Goal: Find specific page/section: Find specific page/section

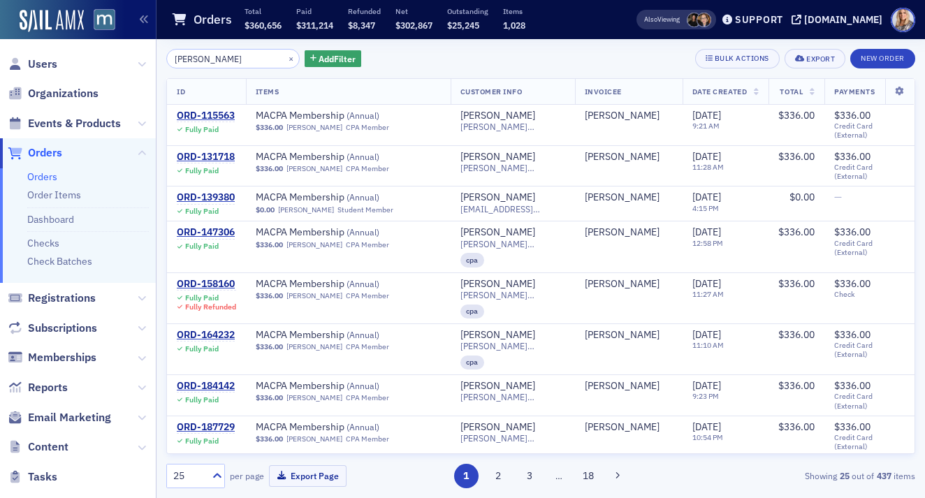
scroll to position [864, 0]
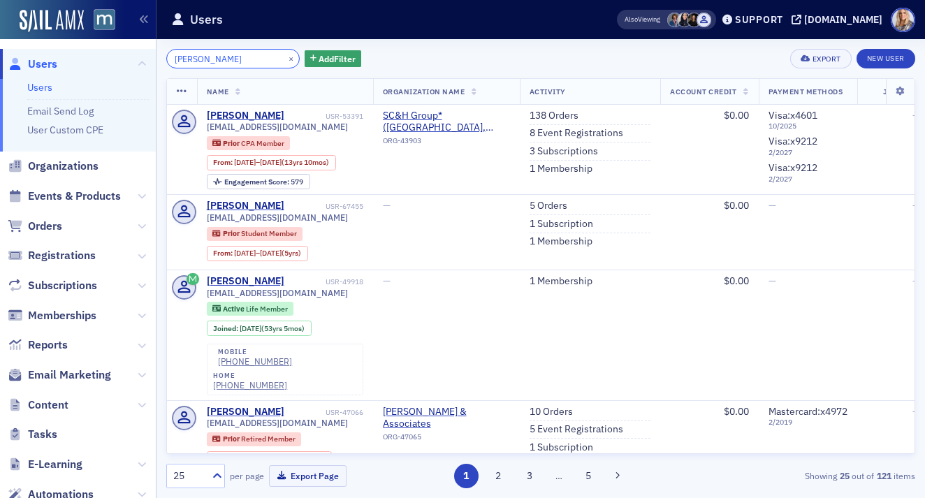
drag, startPoint x: 245, startPoint y: 61, endPoint x: 117, endPoint y: 62, distance: 127.9
click at [115, 61] on div "Users Users Email Send Log User Custom CPE Organizations Events & Products Orde…" at bounding box center [462, 249] width 925 height 498
click at [240, 63] on input "[PERSON_NAME]" at bounding box center [232, 59] width 133 height 20
drag, startPoint x: 240, startPoint y: 63, endPoint x: 96, endPoint y: 57, distance: 144.1
click at [96, 57] on div "Users Users Email Send Log User Custom CPE Organizations Events & Products Orde…" at bounding box center [462, 249] width 925 height 498
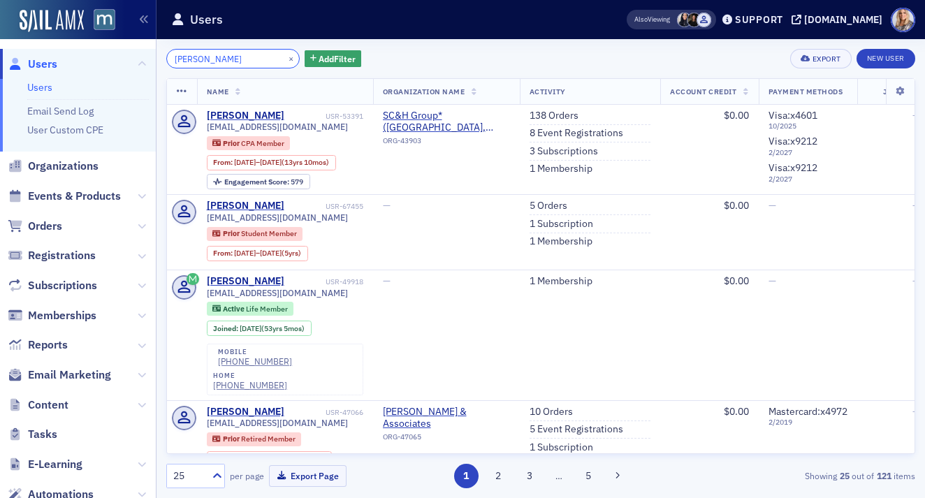
click at [247, 59] on input "[PERSON_NAME]" at bounding box center [232, 59] width 133 height 20
drag, startPoint x: 247, startPoint y: 59, endPoint x: 79, endPoint y: 60, distance: 167.7
click at [79, 60] on div "Users Users Email Send Log User Custom CPE Organizations Events & Products Orde…" at bounding box center [462, 249] width 925 height 498
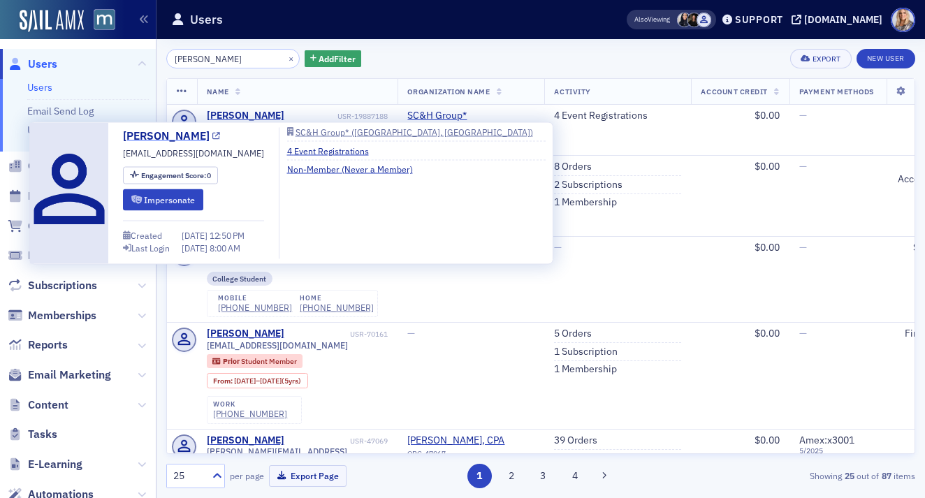
click at [186, 136] on link "[PERSON_NAME]" at bounding box center [171, 136] width 97 height 17
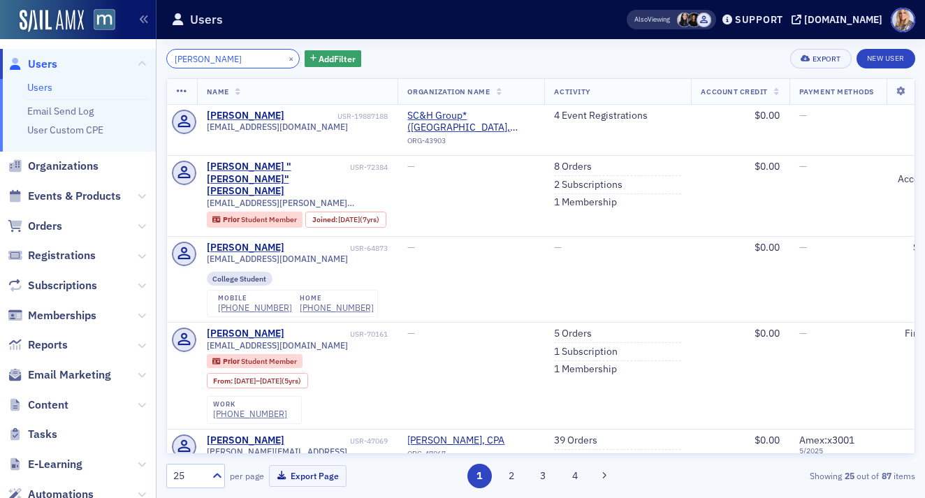
drag, startPoint x: 241, startPoint y: 59, endPoint x: 152, endPoint y: 56, distance: 89.5
click at [150, 56] on div "Users Users Email Send Log User Custom CPE Organizations Events & Products Orde…" at bounding box center [462, 249] width 925 height 498
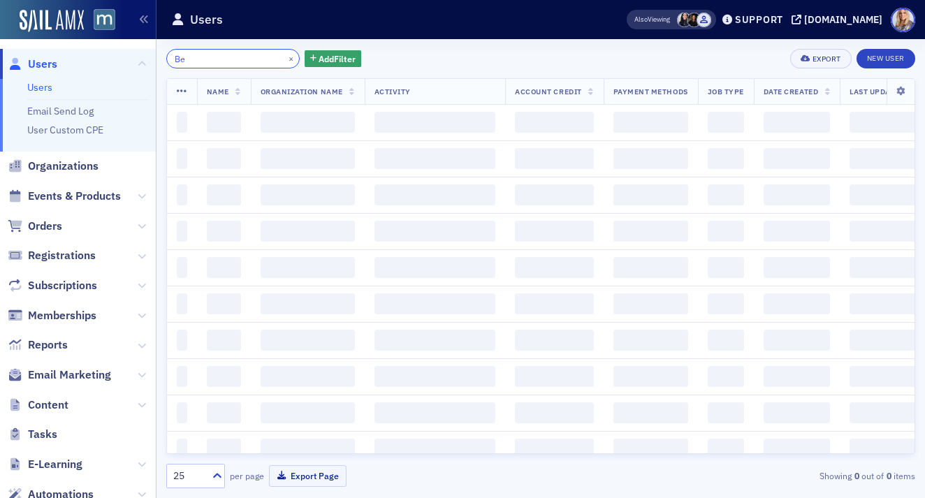
type input "B"
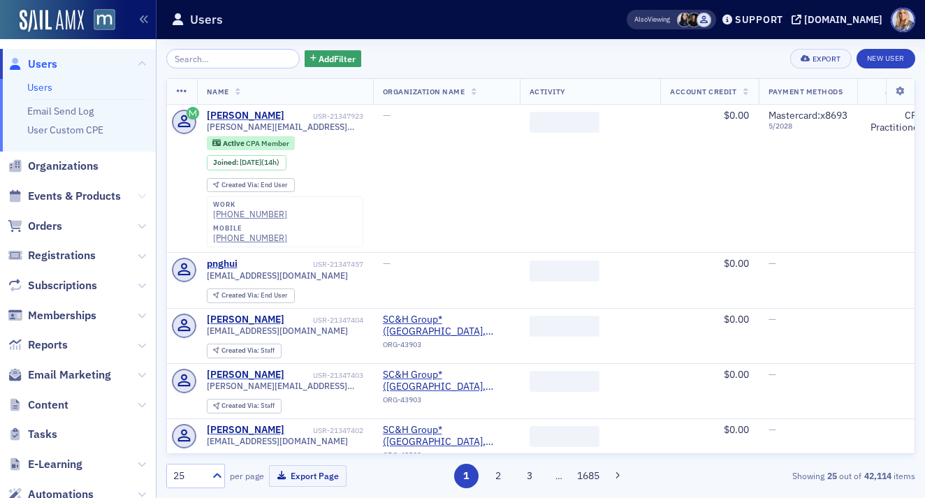
click at [143, 198] on icon at bounding box center [142, 196] width 8 height 8
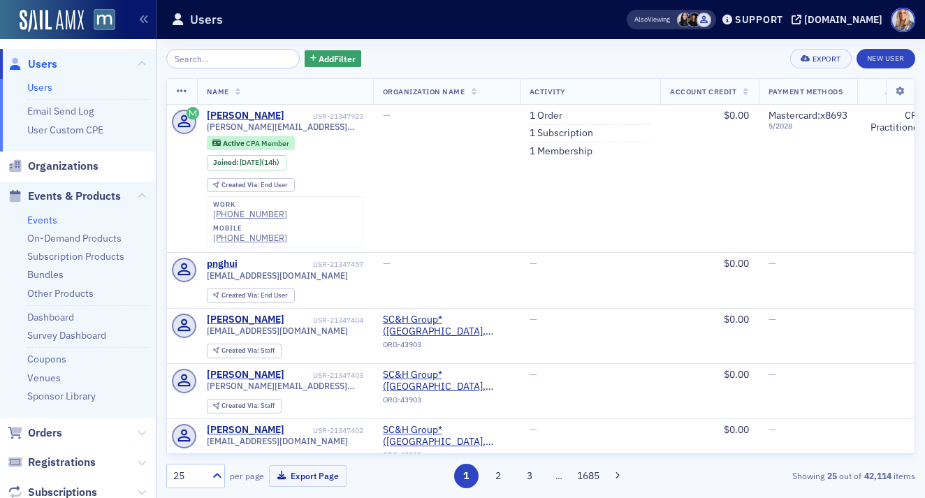
click at [37, 219] on link "Events" at bounding box center [42, 220] width 30 height 13
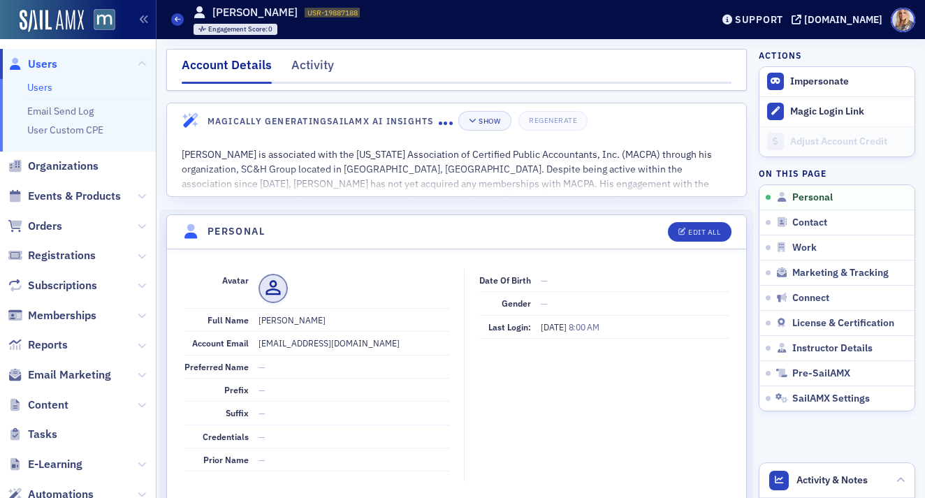
click at [44, 84] on link "Users" at bounding box center [39, 87] width 25 height 13
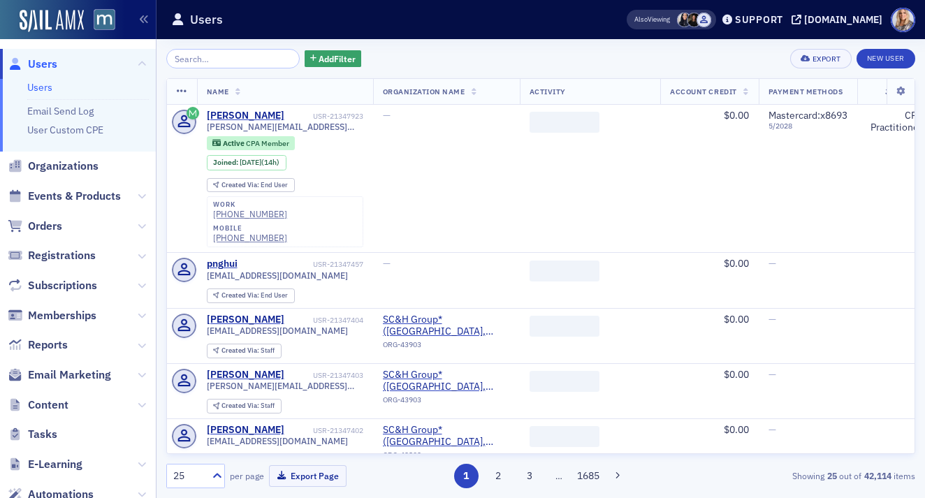
click at [222, 57] on input "search" at bounding box center [232, 59] width 133 height 20
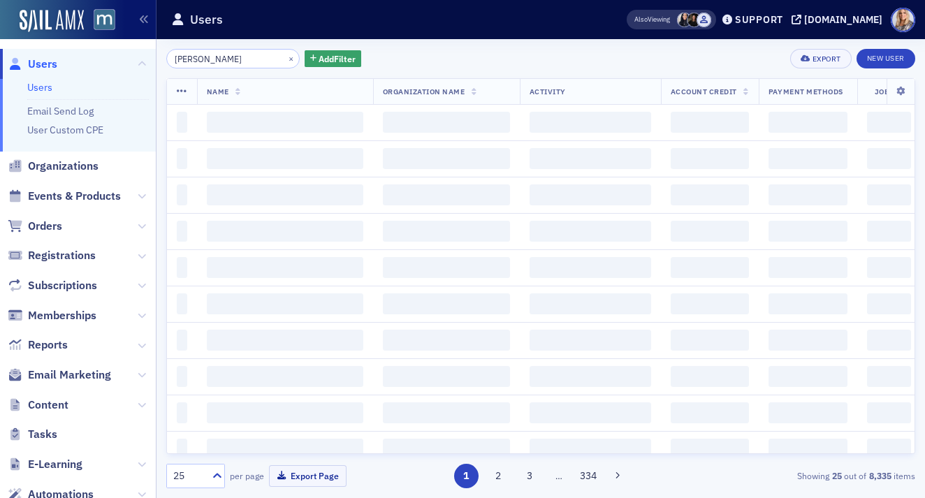
type input "Jessica Roos"
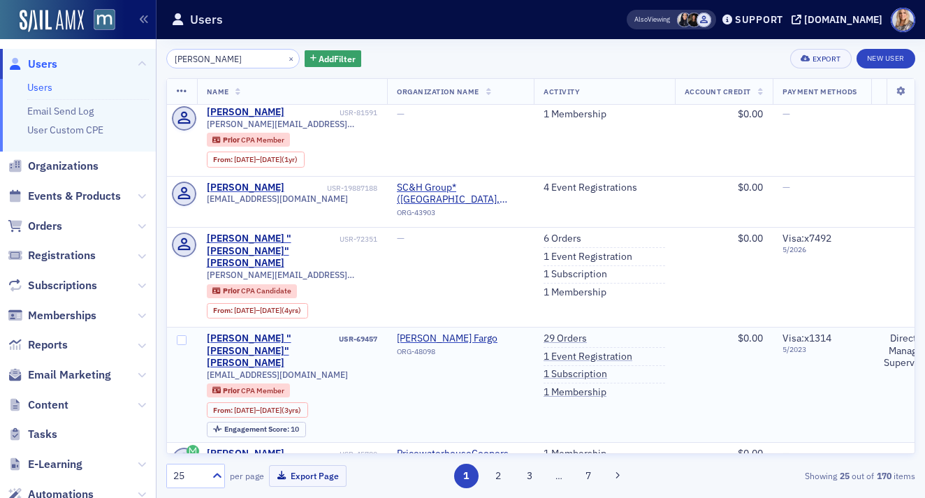
scroll to position [755, 0]
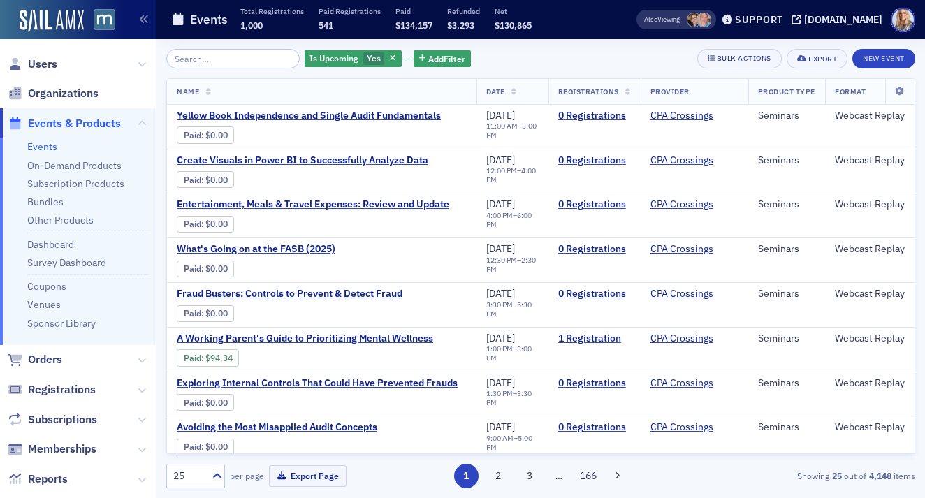
click at [217, 63] on input "search" at bounding box center [232, 59] width 133 height 20
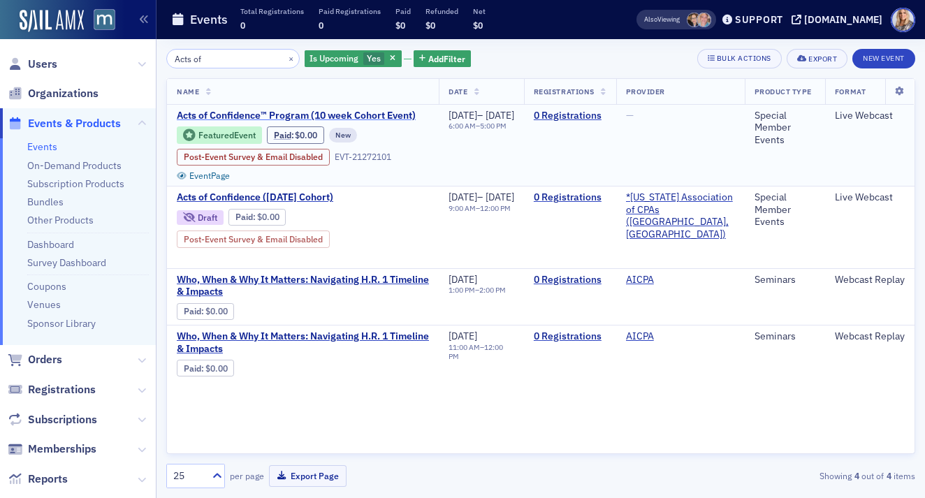
type input "Acts of"
click at [282, 116] on span "Acts of Confidence™ Program (10 week Cohort Event)" at bounding box center [296, 116] width 239 height 13
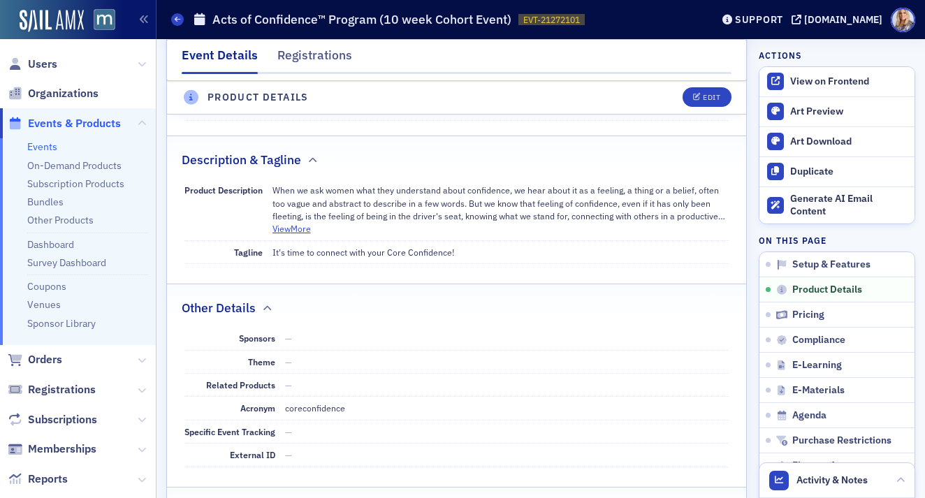
scroll to position [593, 0]
click at [287, 222] on button "View More" at bounding box center [292, 228] width 38 height 13
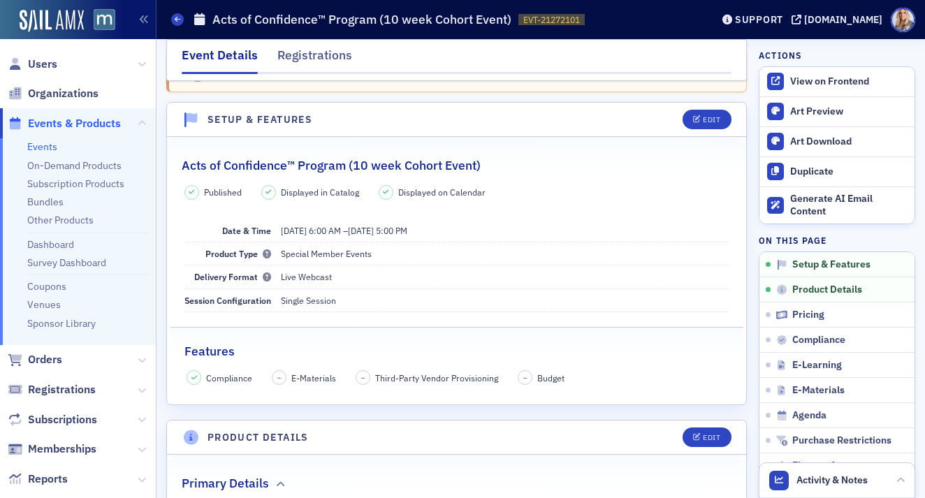
scroll to position [50, 0]
